Goal: Transaction & Acquisition: Download file/media

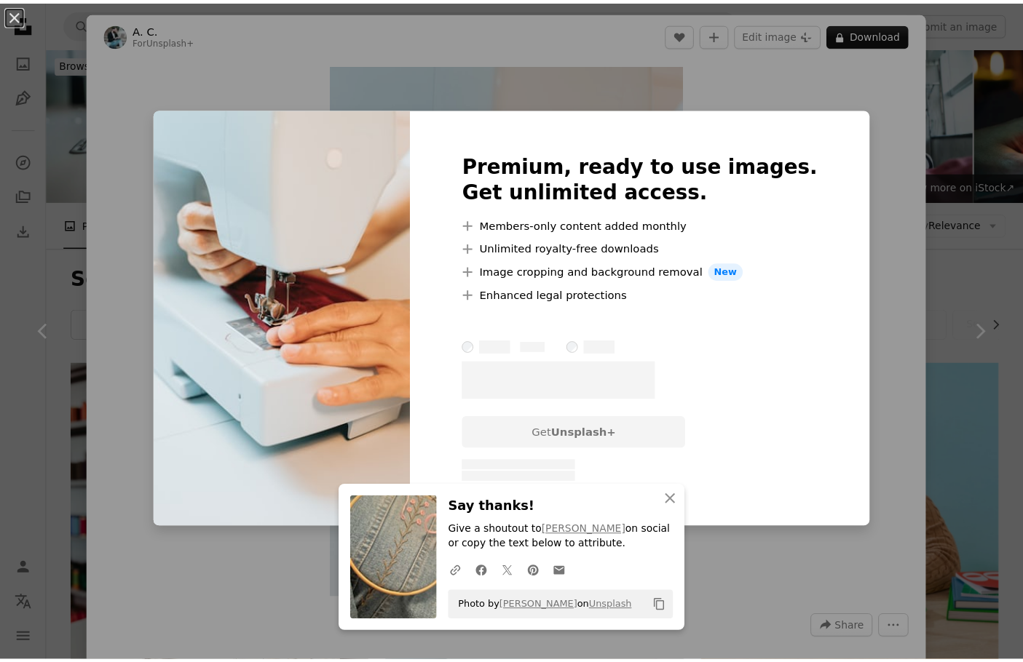
scroll to position [582, 0]
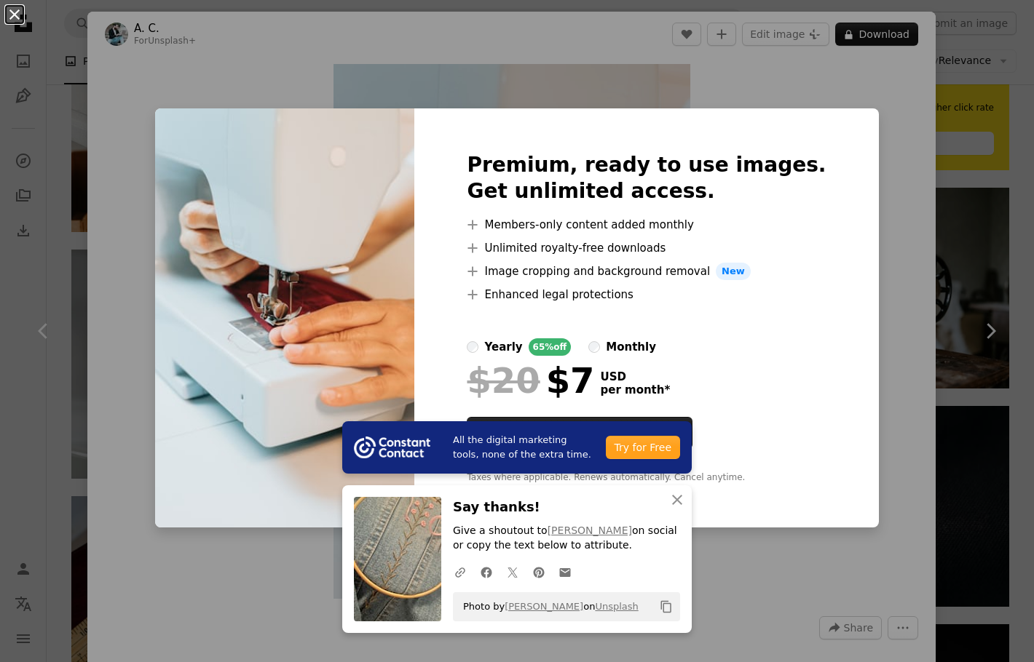
click at [17, 23] on button "An X shape" at bounding box center [14, 14] width 17 height 17
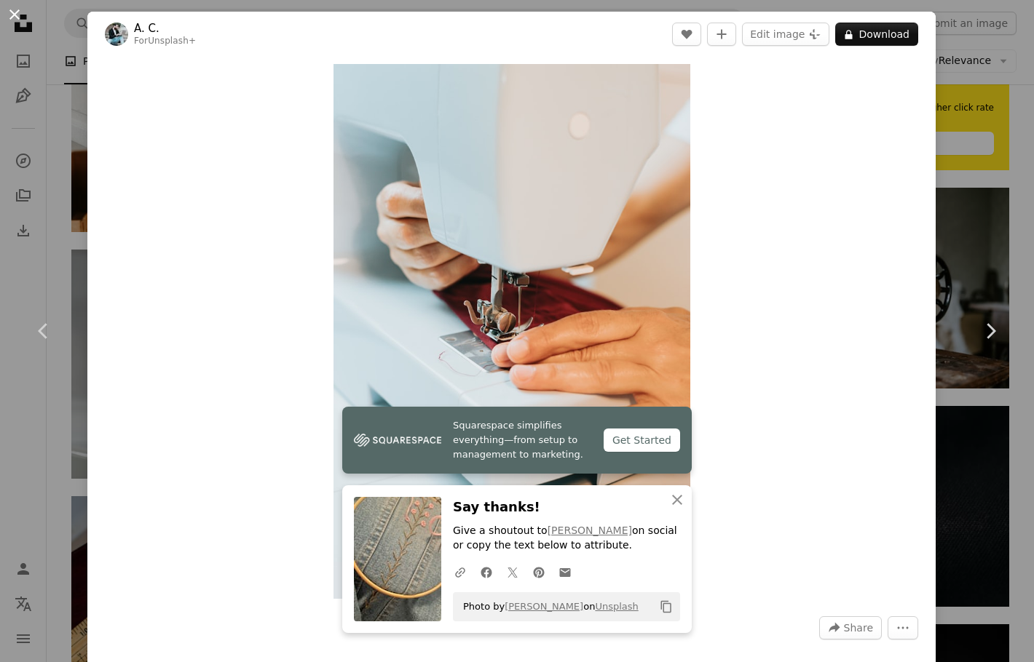
click at [22, 17] on button "An X shape" at bounding box center [14, 14] width 17 height 17
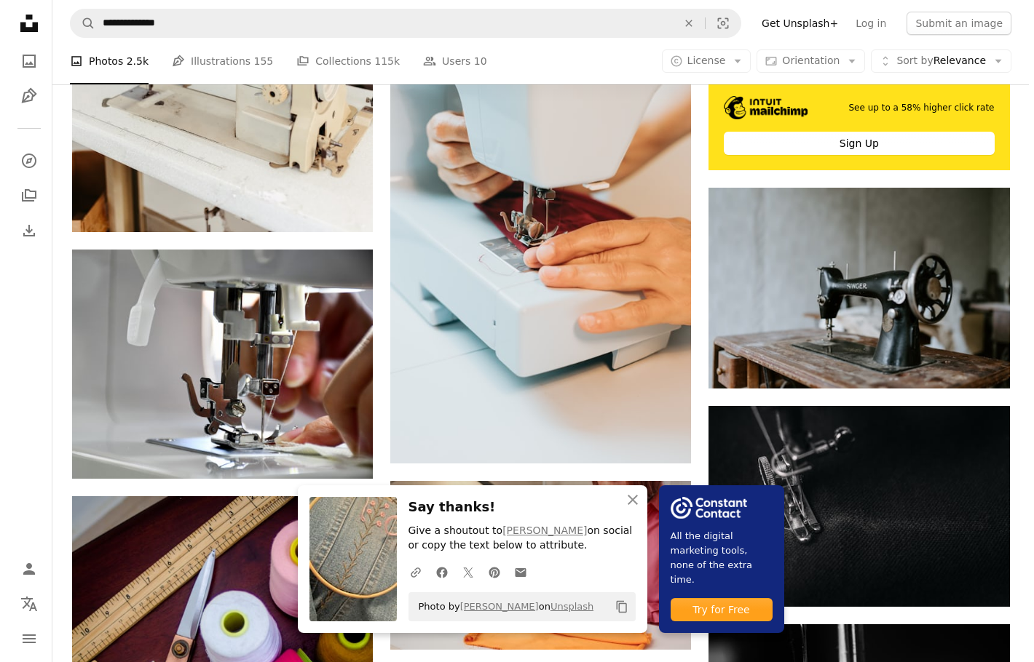
scroll to position [510, 0]
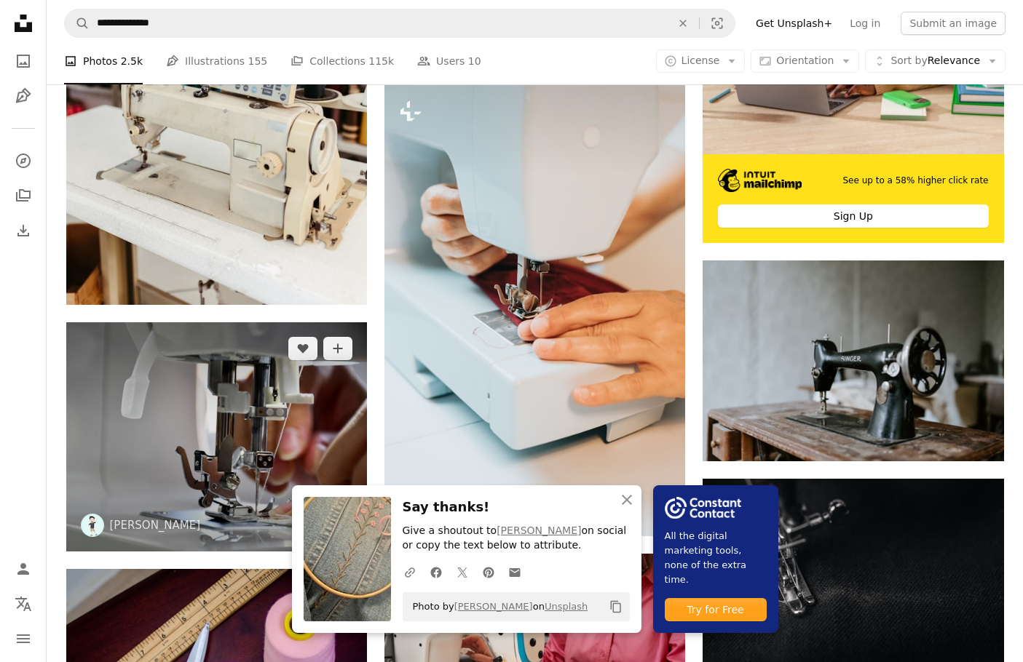
click at [222, 322] on img at bounding box center [216, 436] width 301 height 229
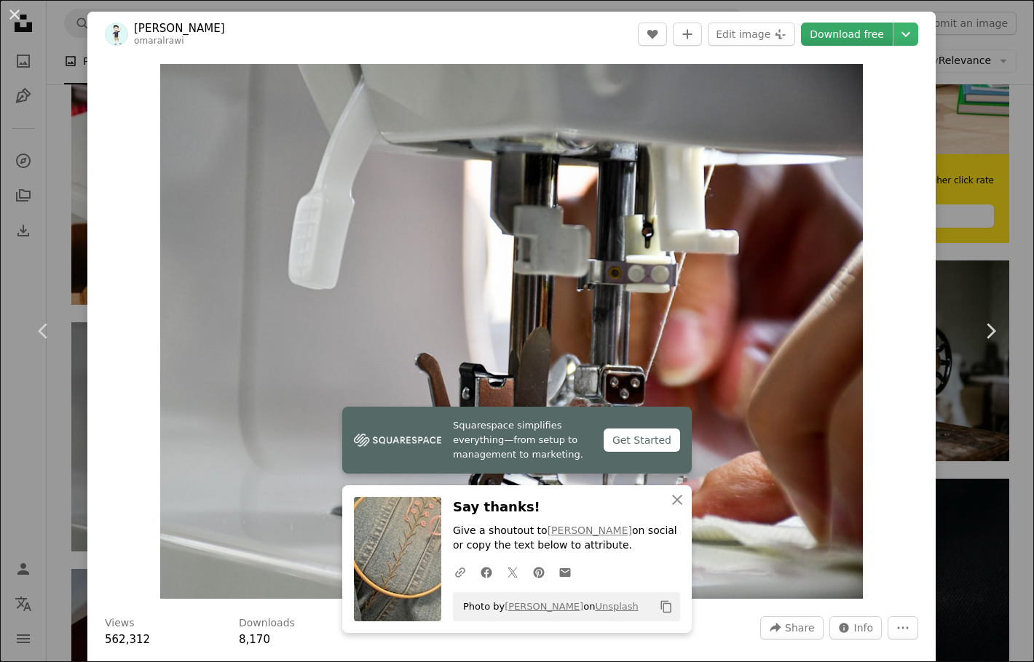
click at [839, 39] on link "Download free" at bounding box center [847, 34] width 92 height 23
